Goal: Find specific page/section: Find specific page/section

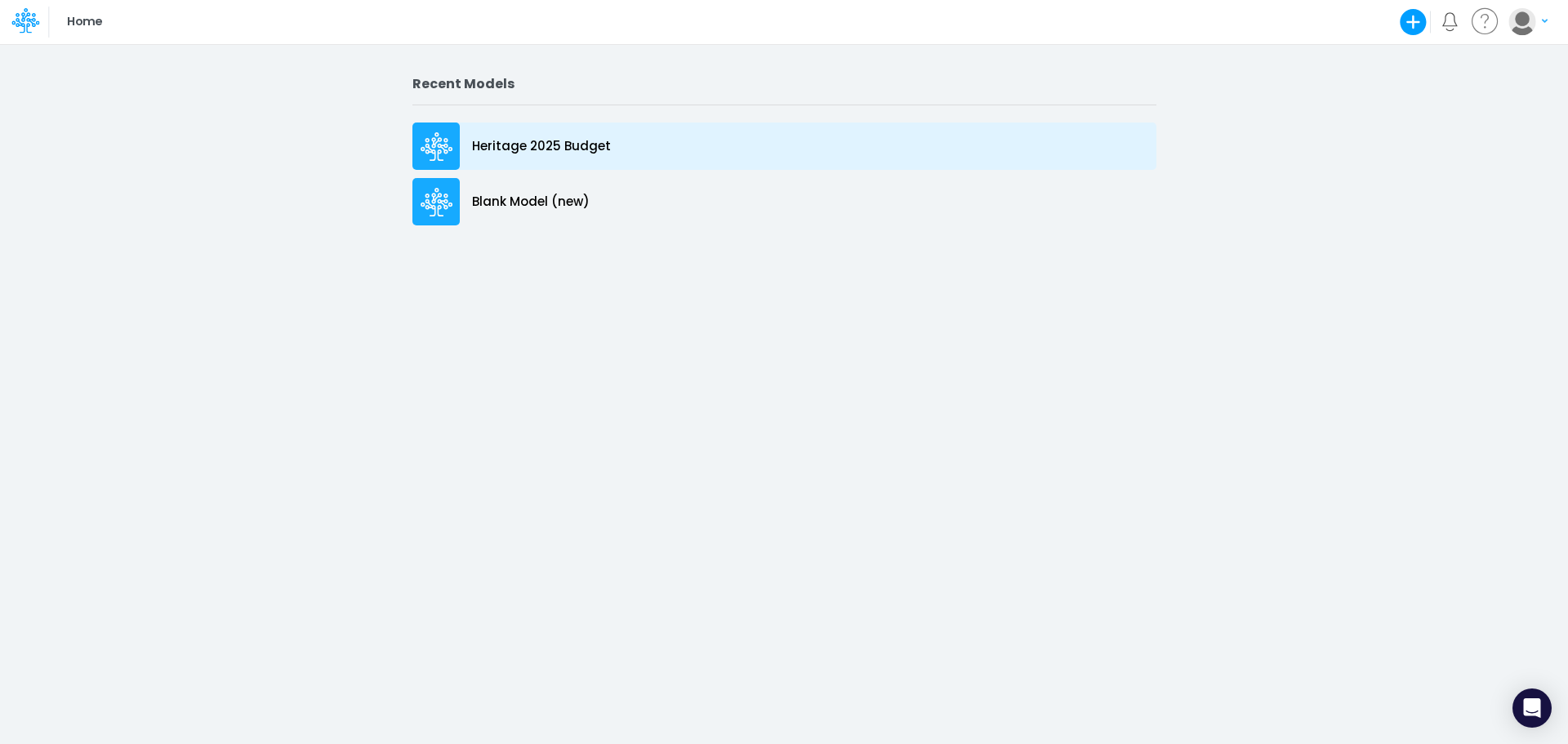
click at [482, 144] on p "Heritage 2025 Budget" at bounding box center [541, 146] width 139 height 18
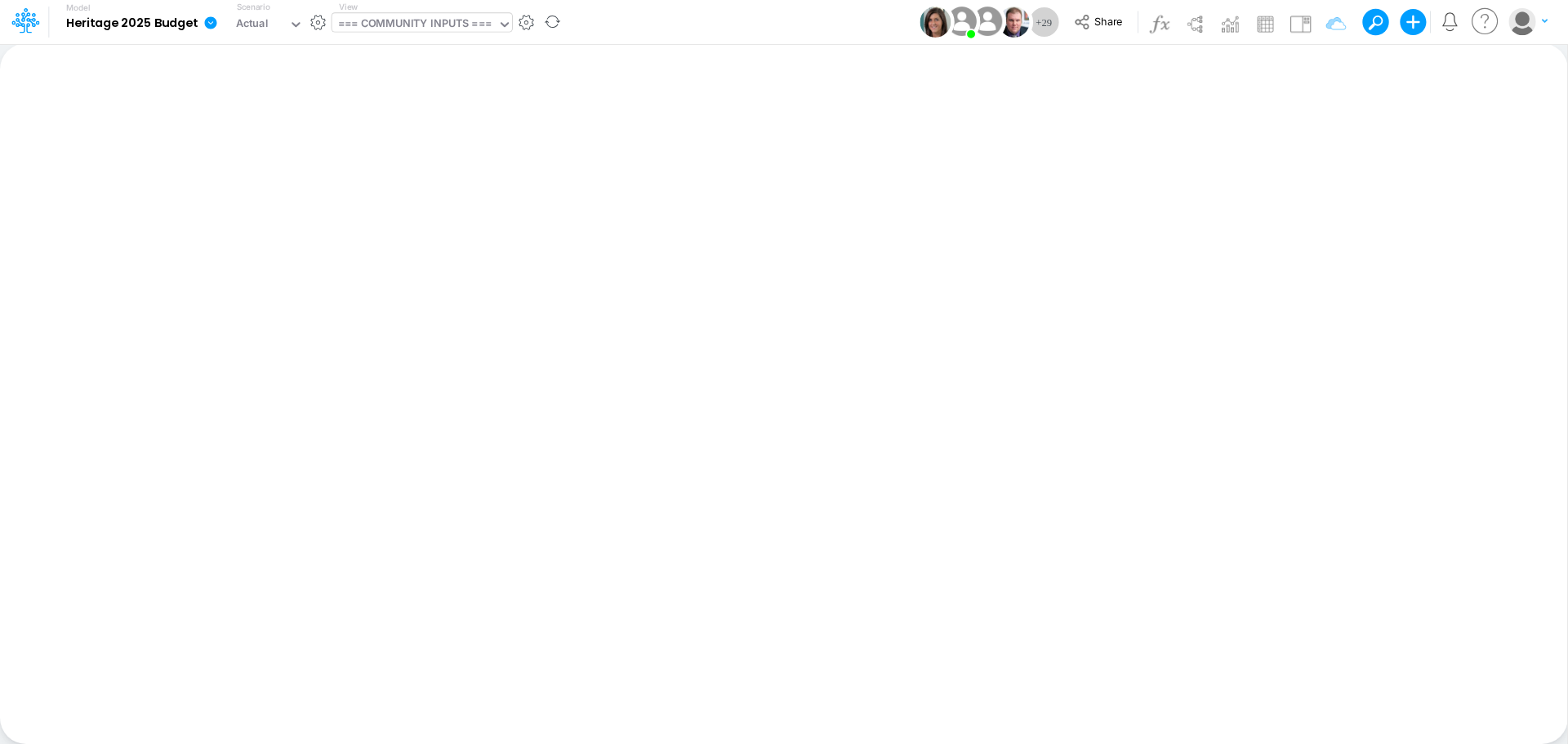
click at [503, 19] on icon at bounding box center [504, 25] width 15 height 15
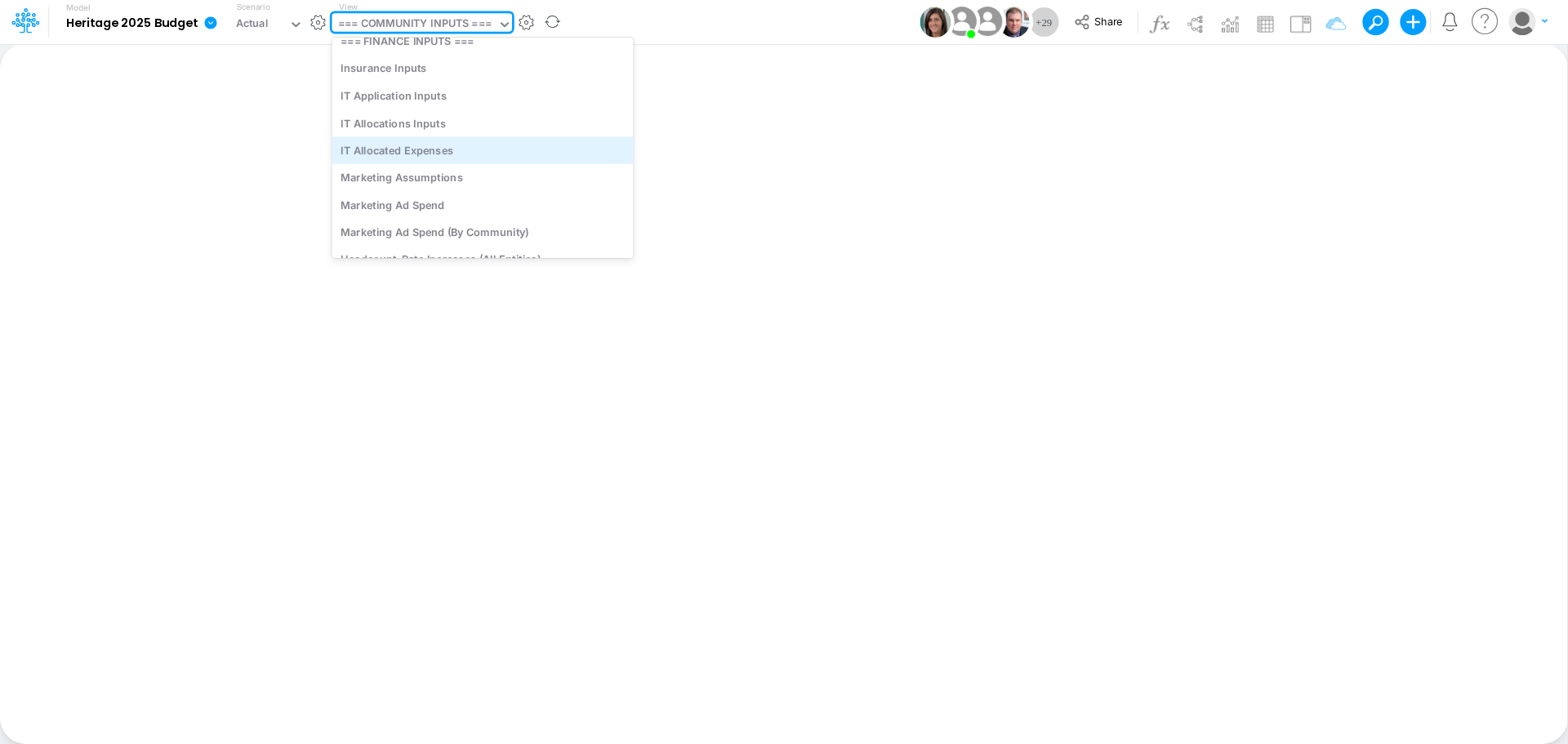
scroll to position [5388, 0]
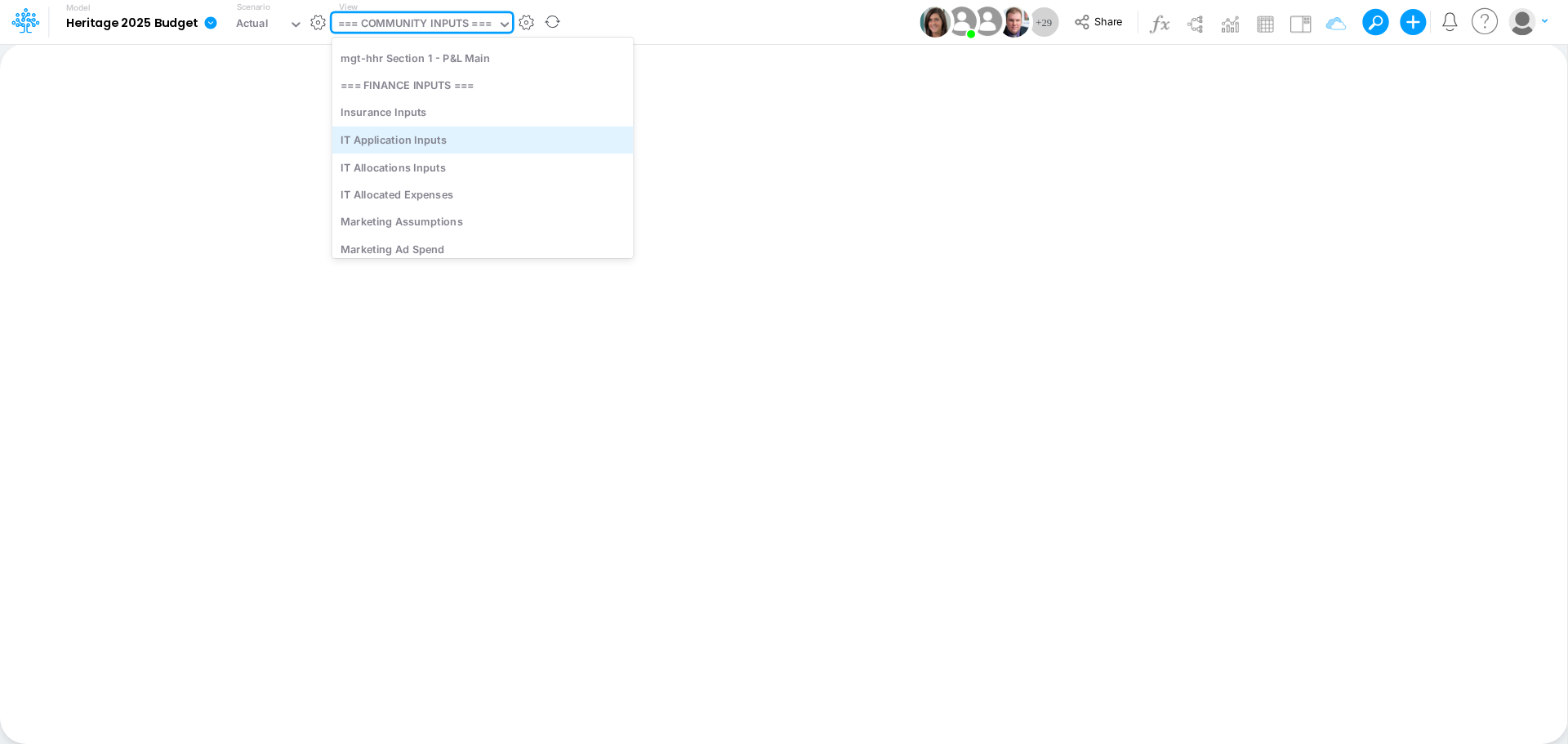
click at [423, 141] on div "IT Application Inputs" at bounding box center [483, 139] width 301 height 27
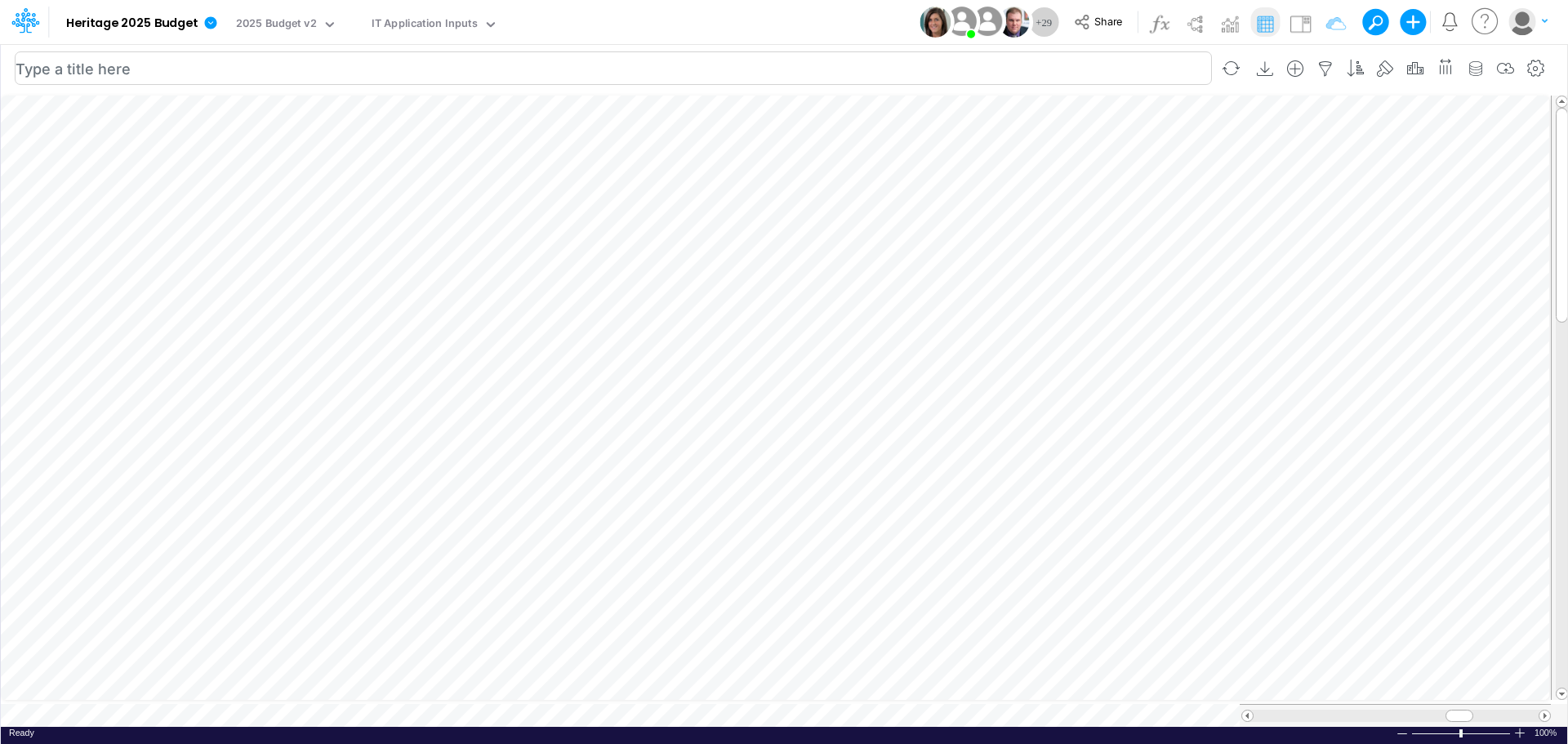
scroll to position [8, 1]
click at [1544, 710] on span at bounding box center [1544, 715] width 11 height 11
click at [1546, 711] on span at bounding box center [1544, 715] width 11 height 11
click at [1545, 710] on span at bounding box center [1544, 715] width 11 height 11
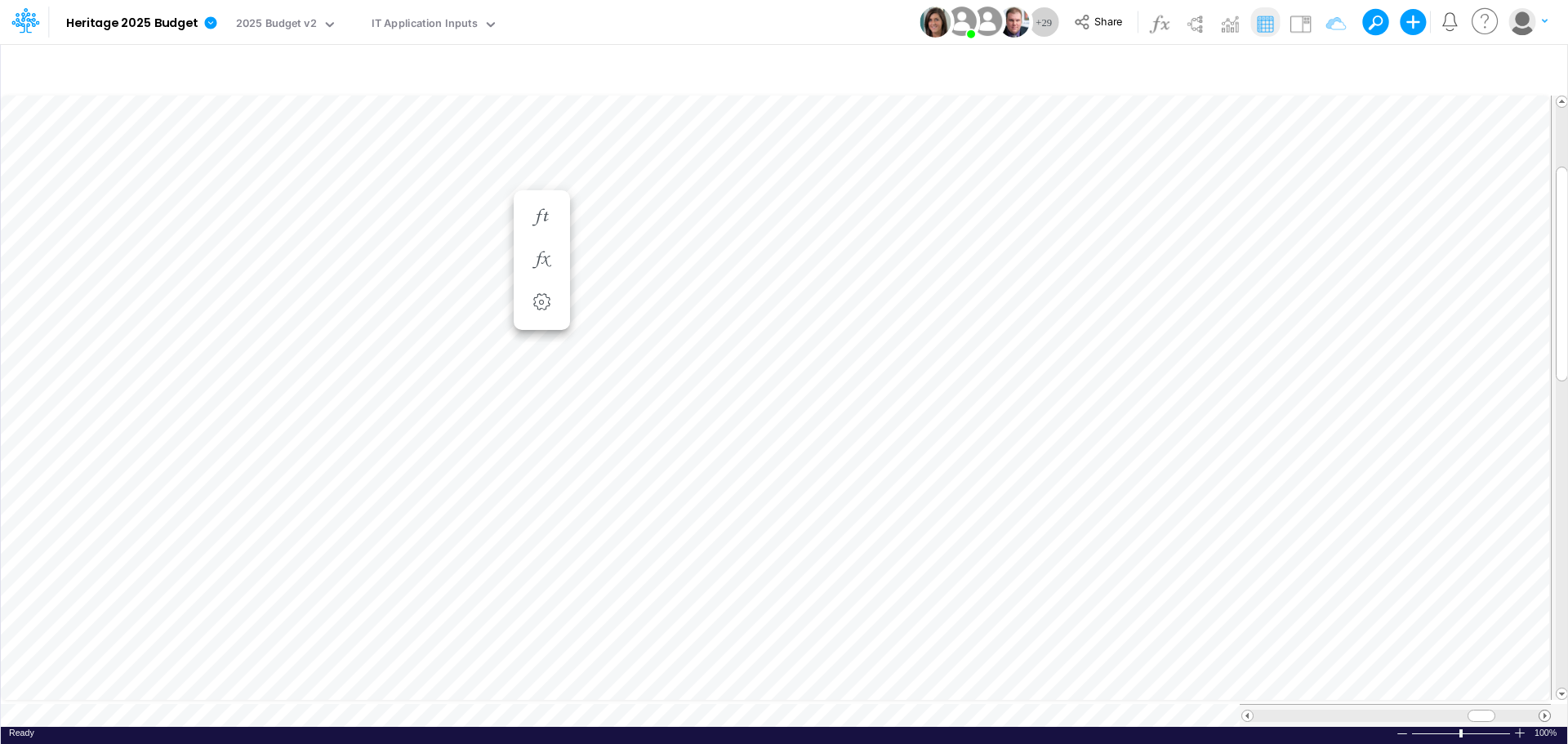
click at [1545, 710] on span at bounding box center [1544, 715] width 11 height 11
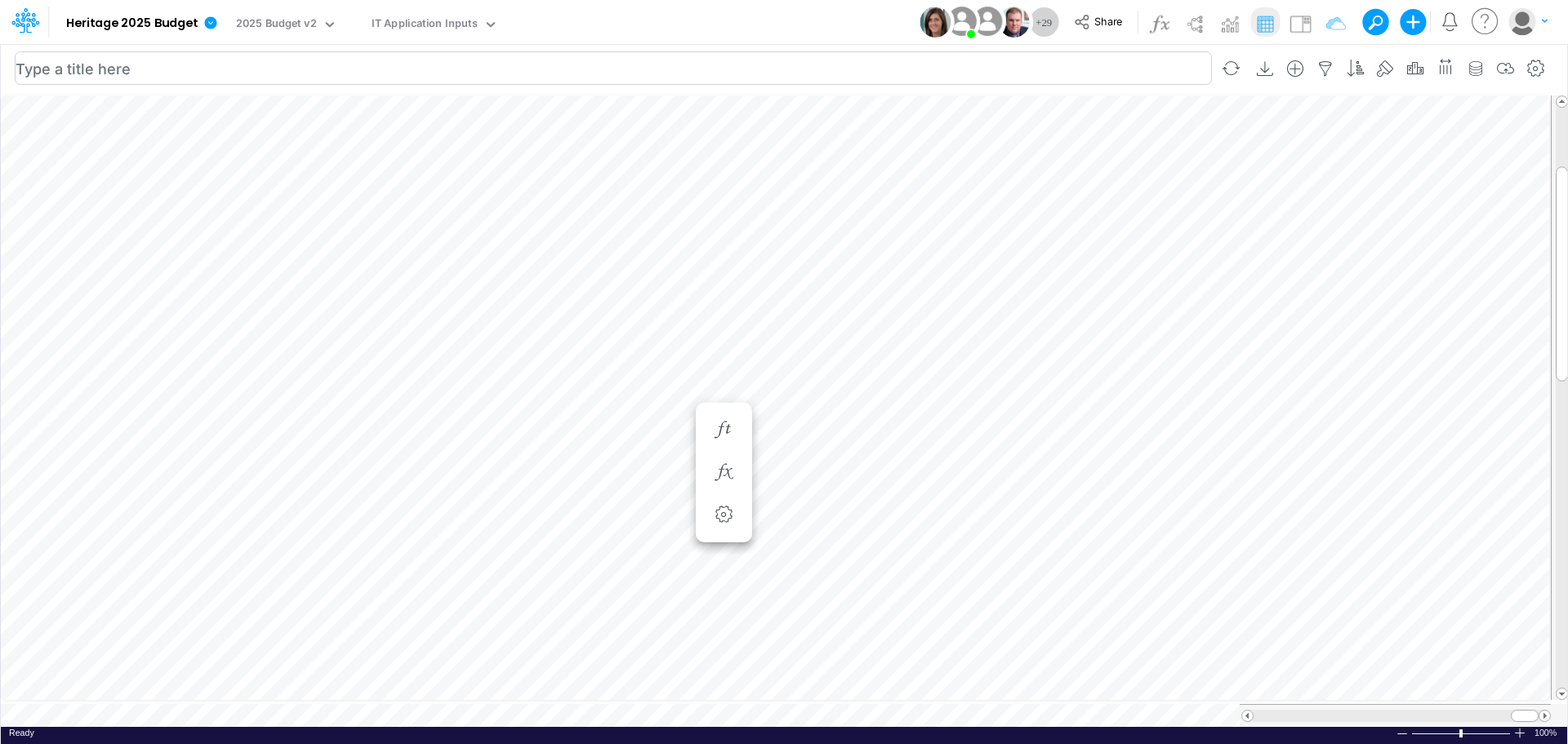
scroll to position [8, 1]
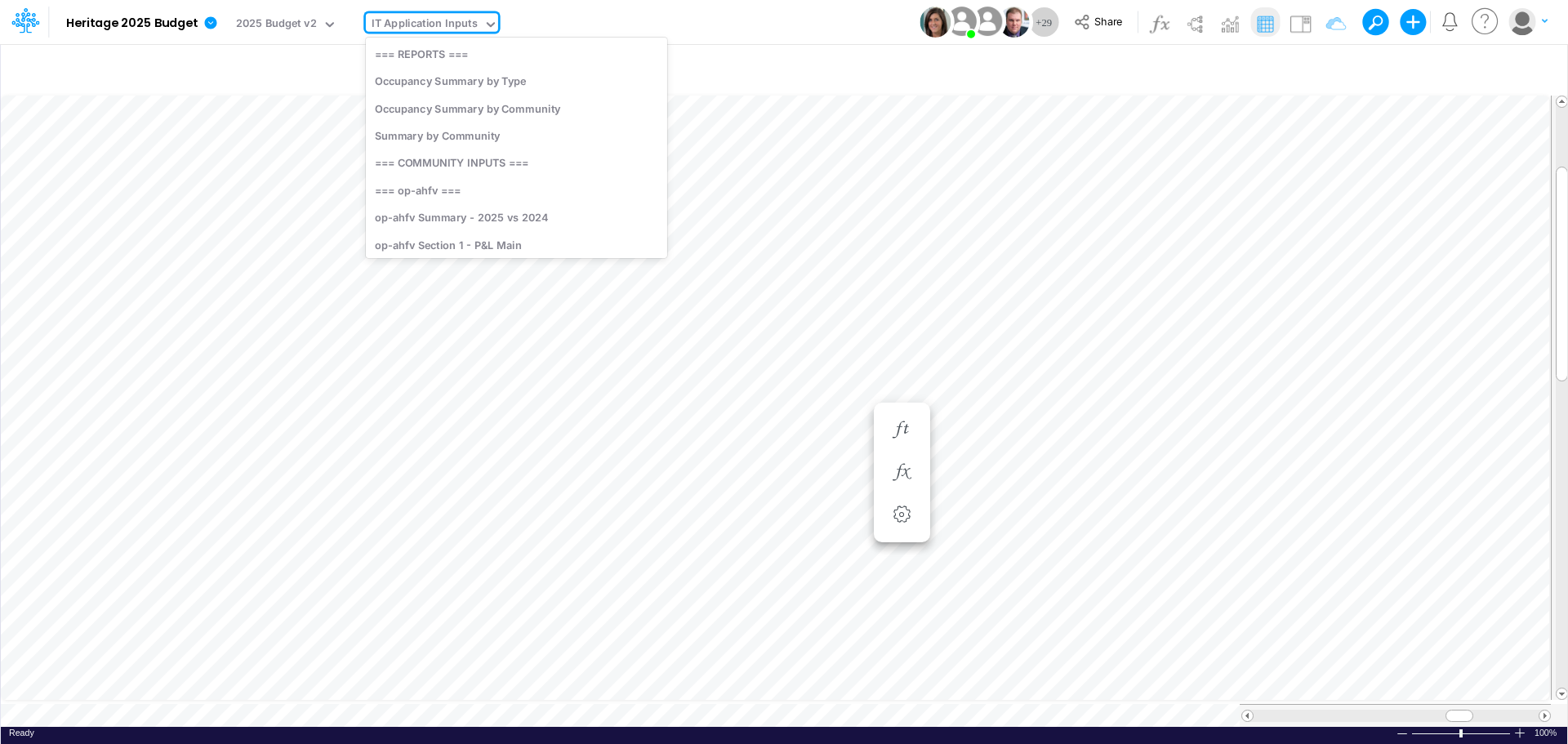
click at [489, 19] on icon at bounding box center [490, 25] width 15 height 15
